Goal: Contribute content

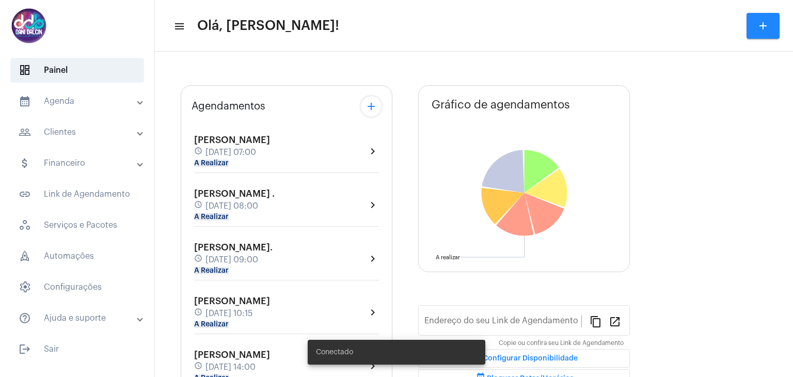
type input "[URL][DOMAIN_NAME]"
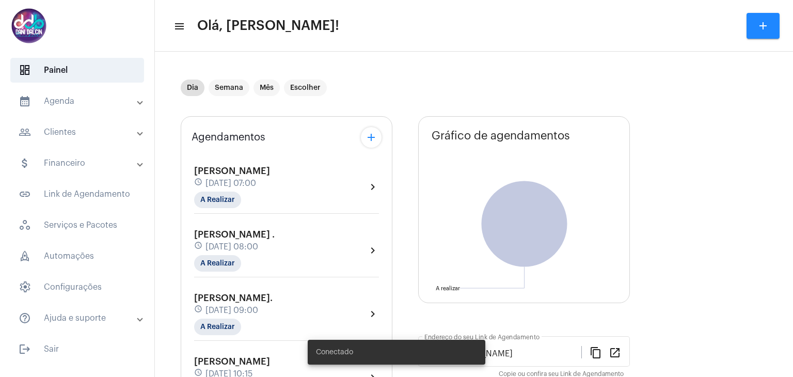
click at [254, 184] on span "[DATE] 07:00" at bounding box center [230, 183] width 51 height 9
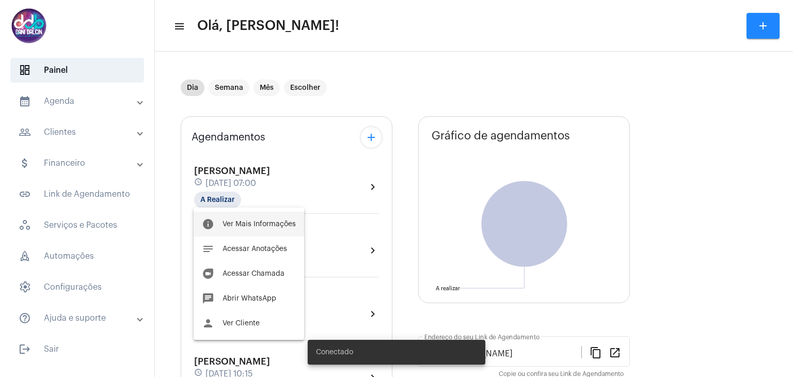
click at [254, 218] on button "info Ver Mais Informações" at bounding box center [248, 224] width 110 height 25
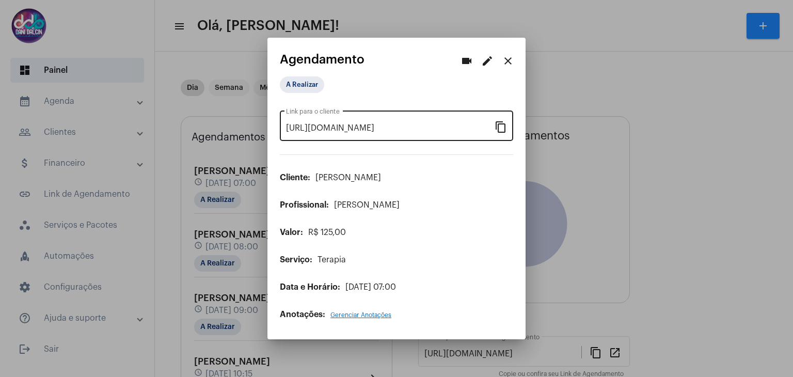
click at [500, 130] on mat-icon "content_copy" at bounding box center [500, 126] width 12 height 12
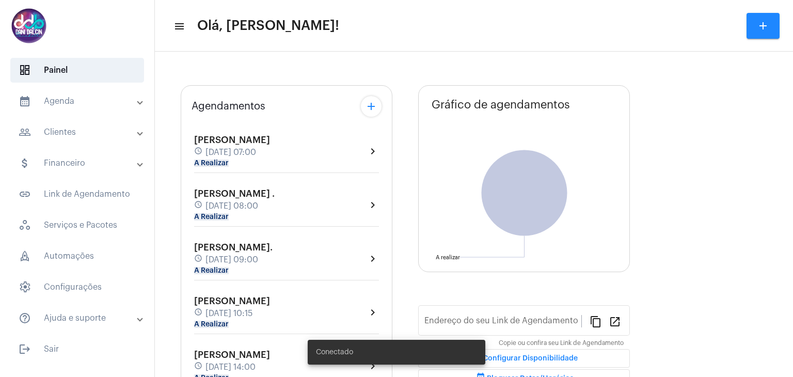
click at [85, 133] on mat-panel-title "people_outline Clientes" at bounding box center [78, 132] width 119 height 12
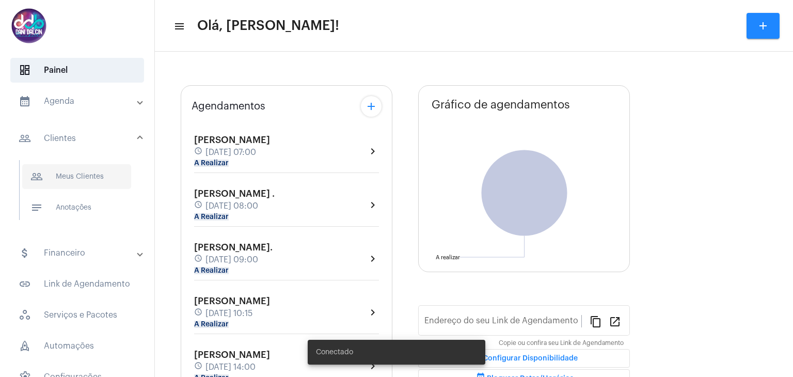
type input "[URL][DOMAIN_NAME]"
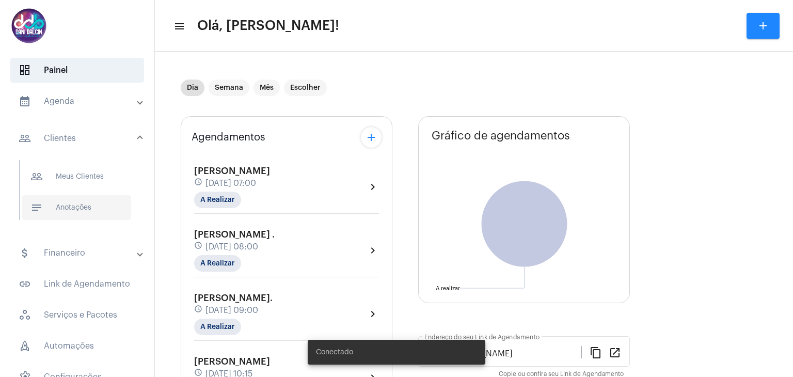
click at [80, 207] on span "notes Anotações" at bounding box center [76, 207] width 109 height 25
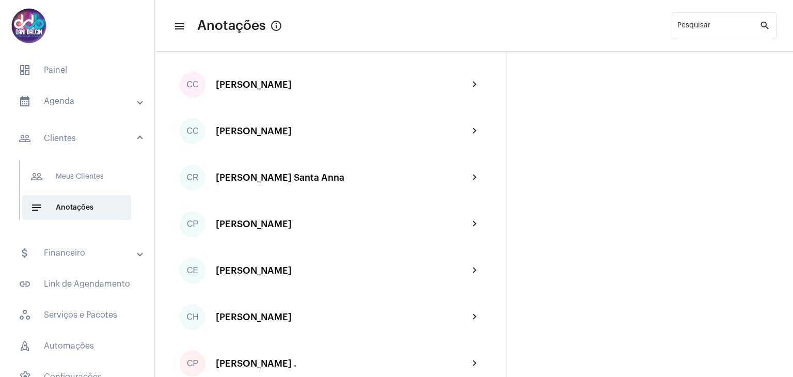
scroll to position [361, 0]
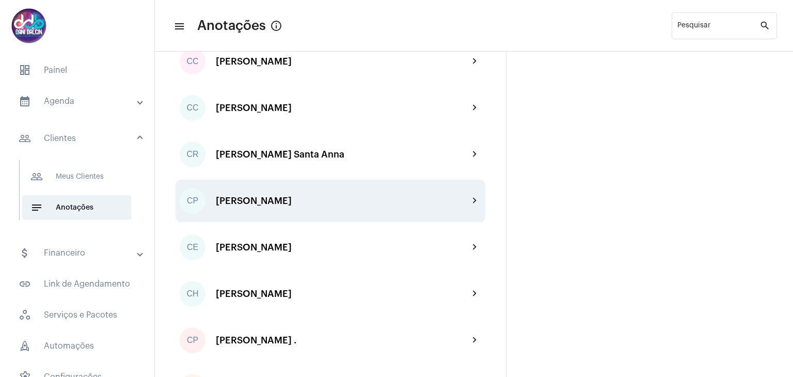
click at [266, 205] on div "[PERSON_NAME]" at bounding box center [342, 201] width 253 height 10
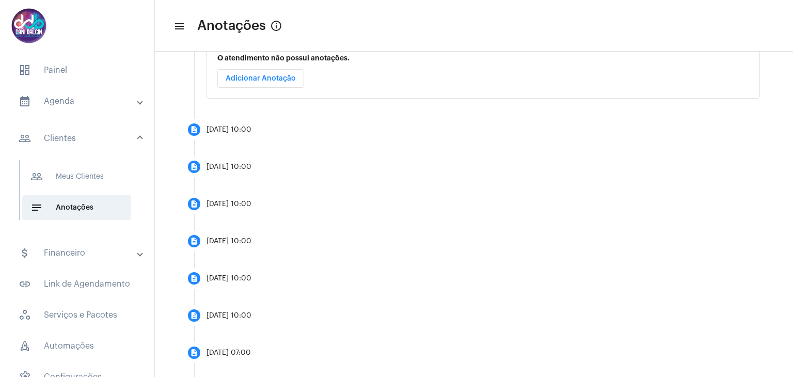
scroll to position [258, 0]
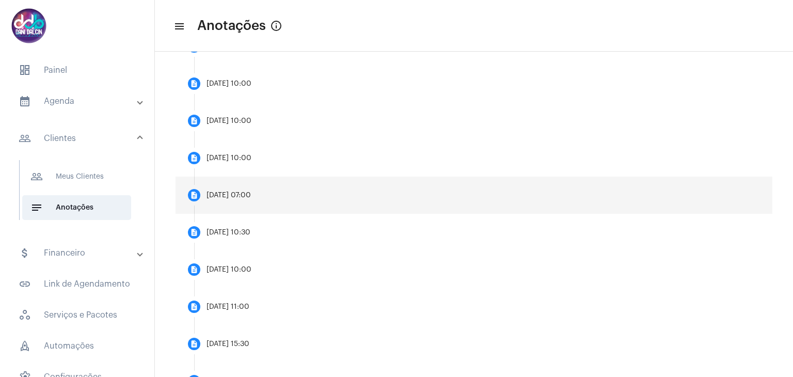
click at [317, 188] on mat-step-header "description [DATE] 07:00" at bounding box center [473, 194] width 596 height 37
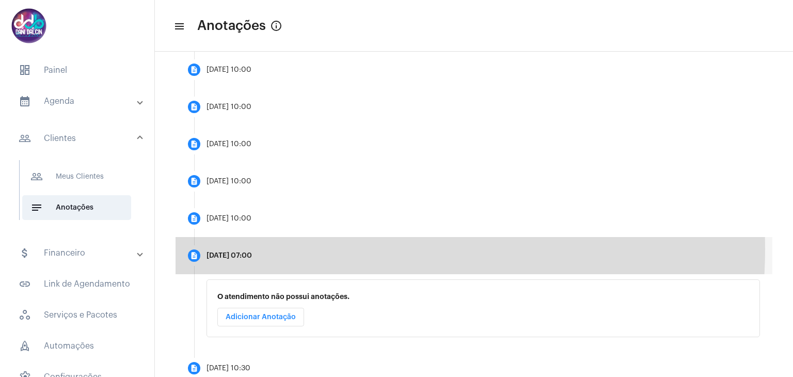
scroll to position [337, 0]
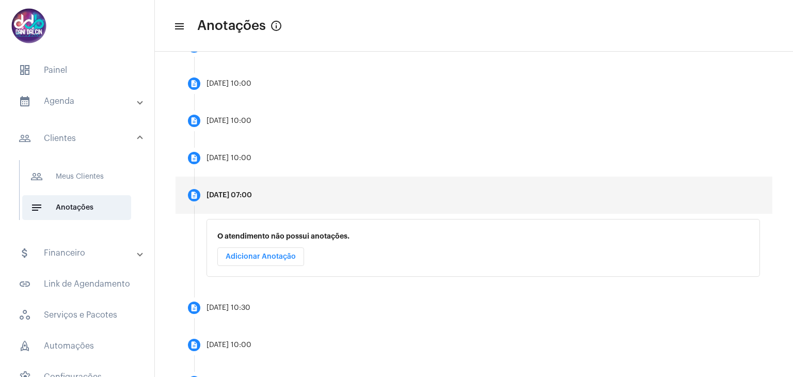
click at [271, 261] on button "Adicionar Anotação" at bounding box center [260, 256] width 87 height 19
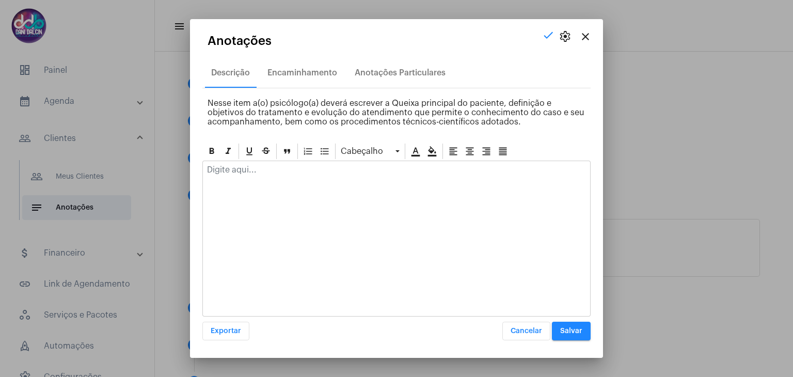
click at [258, 172] on p at bounding box center [396, 169] width 379 height 9
click at [314, 173] on p at bounding box center [396, 169] width 379 height 9
